Goal: Contribute content

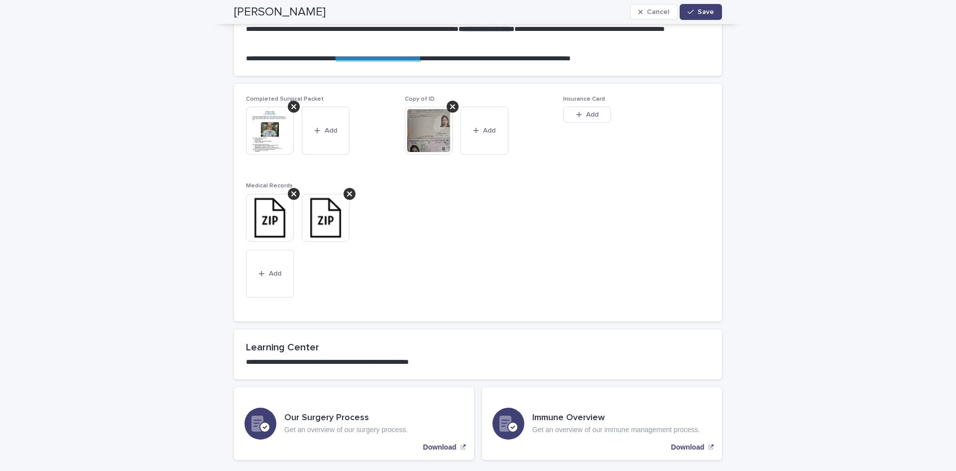
scroll to position [692, 0]
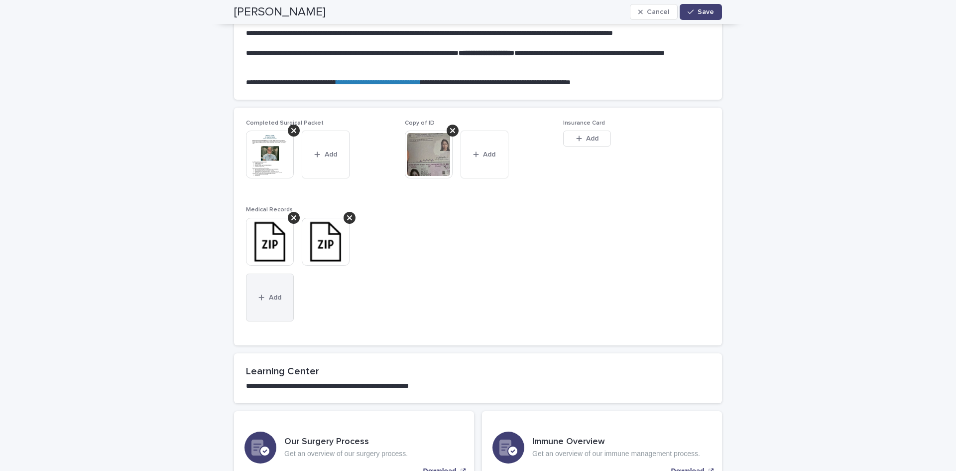
click at [276, 294] on button "Add" at bounding box center [270, 297] width 48 height 48
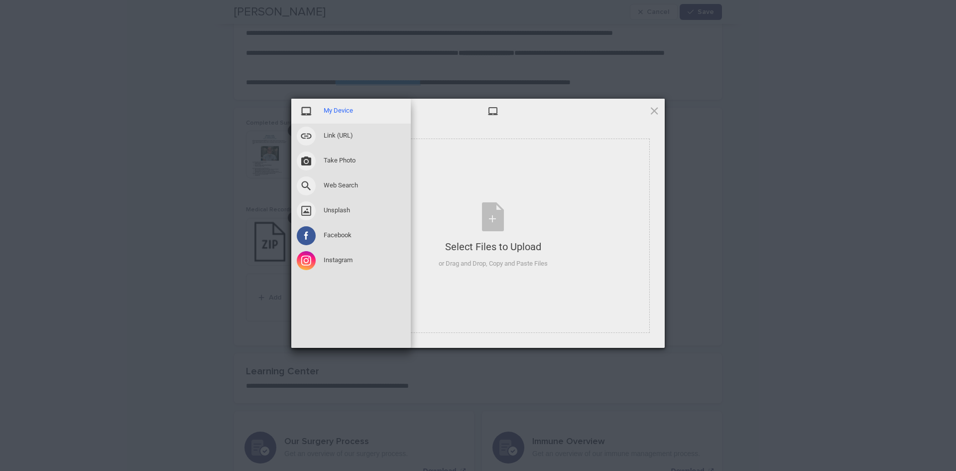
click at [343, 111] on span "My Device" at bounding box center [338, 110] width 29 height 9
click at [330, 103] on div "My Device" at bounding box center [351, 111] width 120 height 25
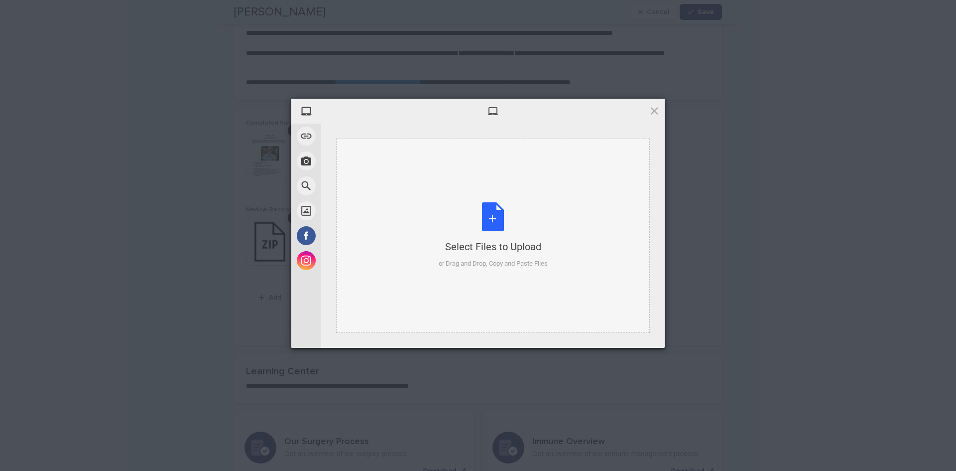
click at [500, 246] on div "Select Files to Upload" at bounding box center [493, 247] width 109 height 14
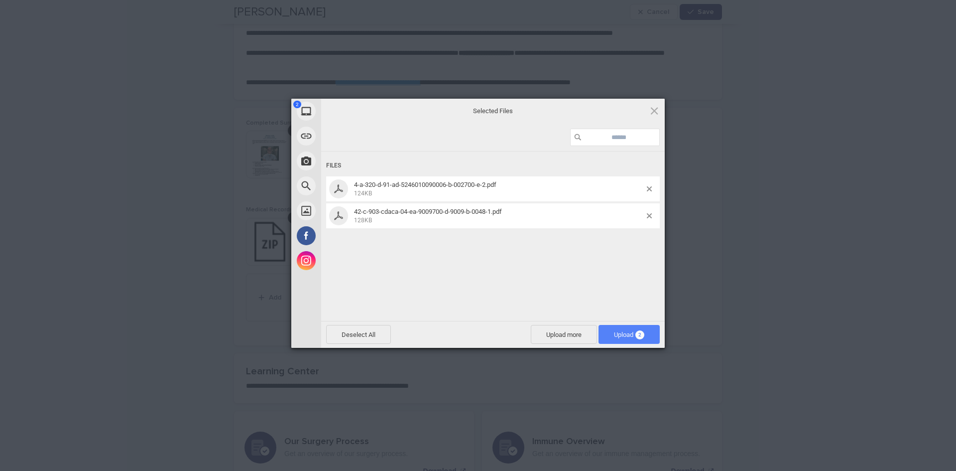
click at [612, 329] on span "Upload 2" at bounding box center [629, 334] width 61 height 19
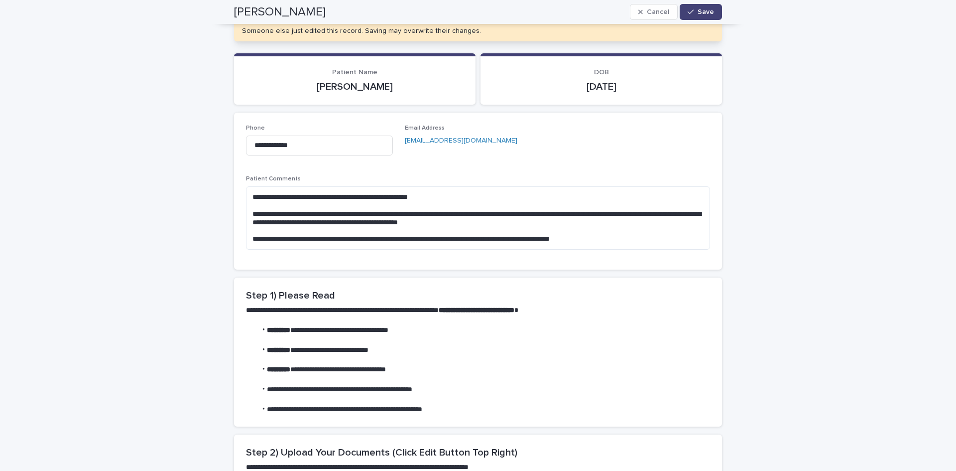
scroll to position [1, 0]
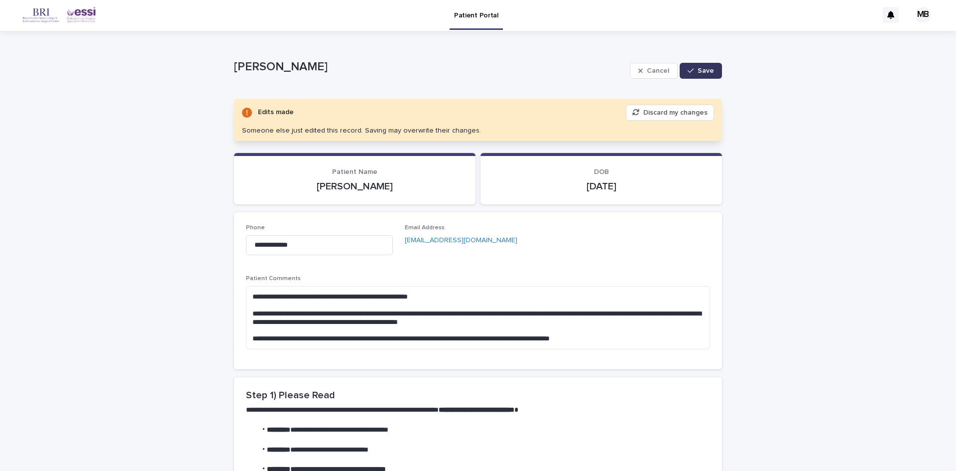
click at [690, 72] on icon "button" at bounding box center [691, 70] width 6 height 7
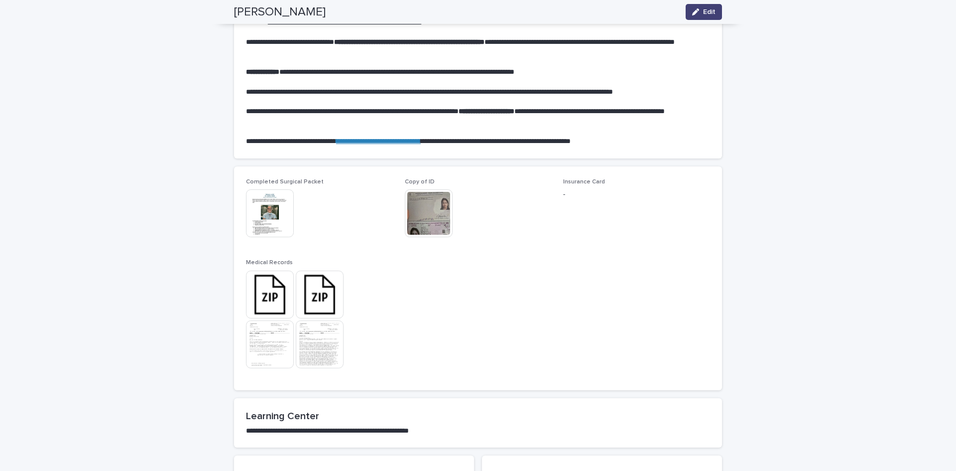
scroll to position [567, 0]
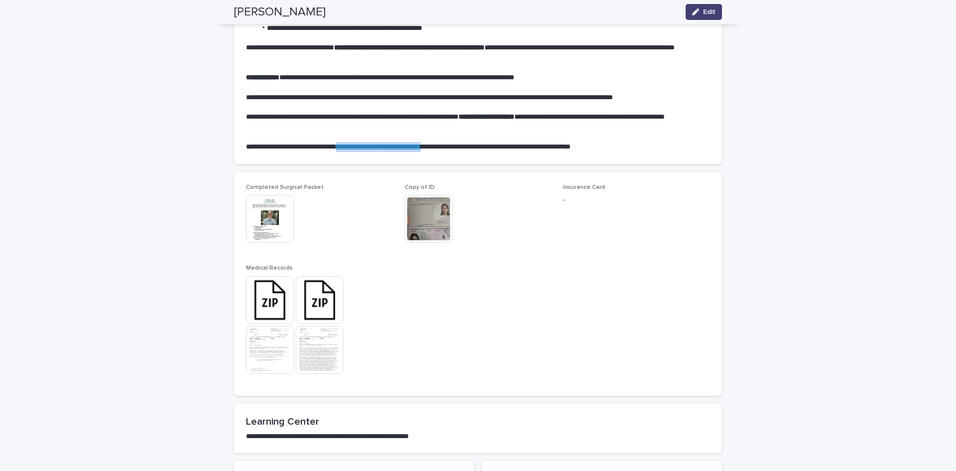
drag, startPoint x: 469, startPoint y: 147, endPoint x: 350, endPoint y: 142, distance: 119.1
click at [350, 142] on p "**********" at bounding box center [478, 147] width 464 height 10
copy link "**********"
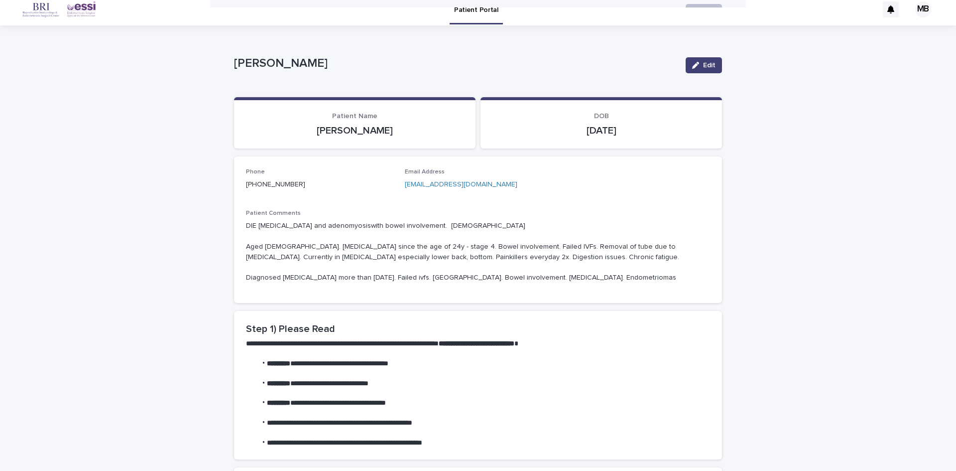
scroll to position [0, 0]
